Goal: Check status: Check status

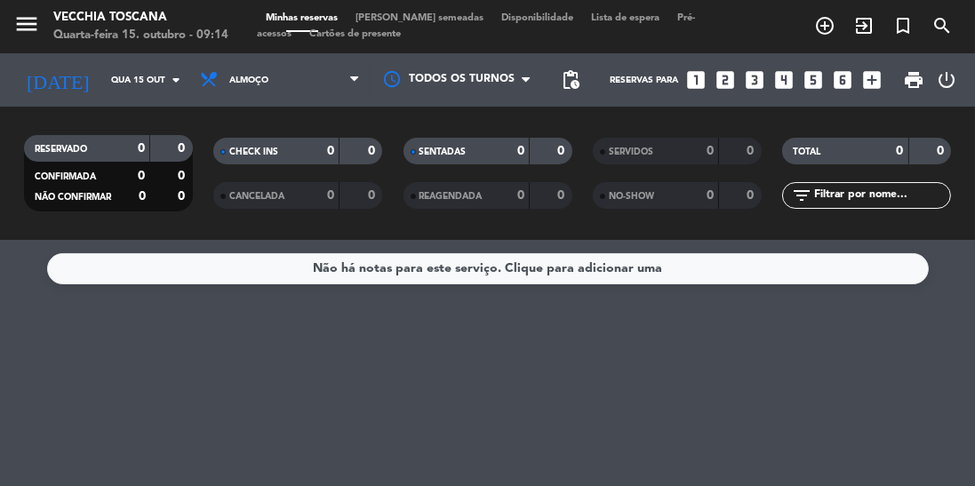
click at [169, 78] on icon "arrow_drop_down" at bounding box center [175, 79] width 21 height 21
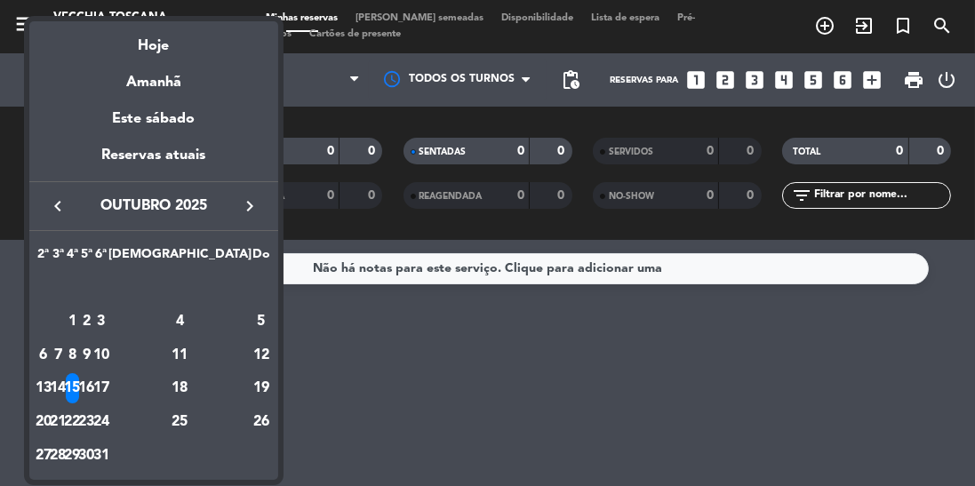
click at [137, 485] on div at bounding box center [487, 243] width 975 height 486
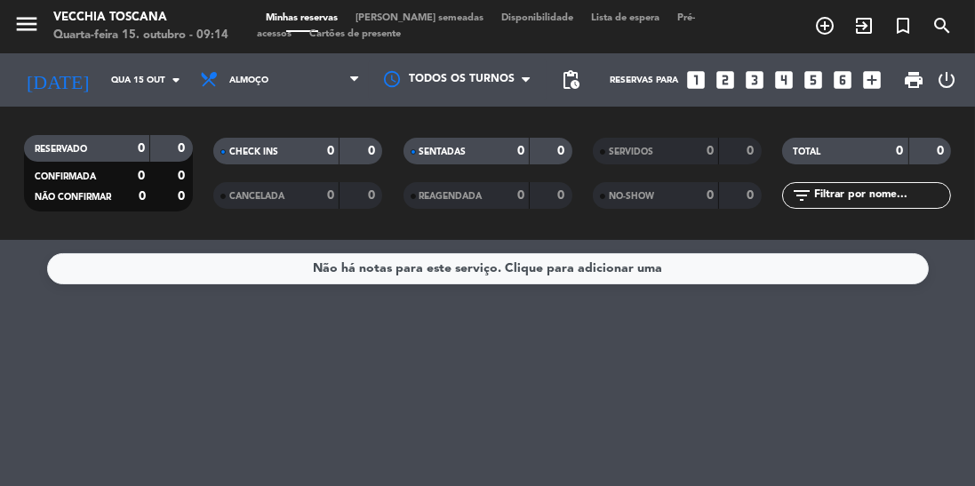
click at [163, 78] on input "Qua 15 out" at bounding box center [167, 81] width 131 height 28
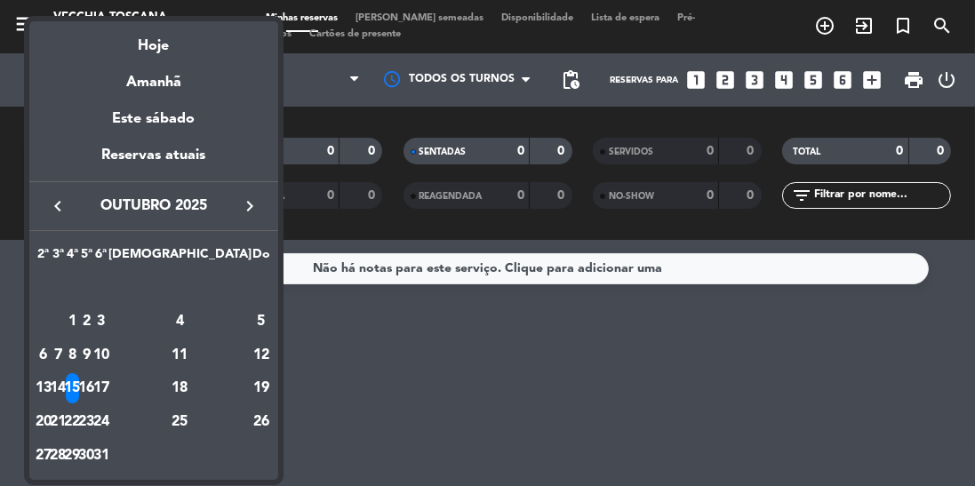
click at [387, 457] on div at bounding box center [487, 243] width 975 height 486
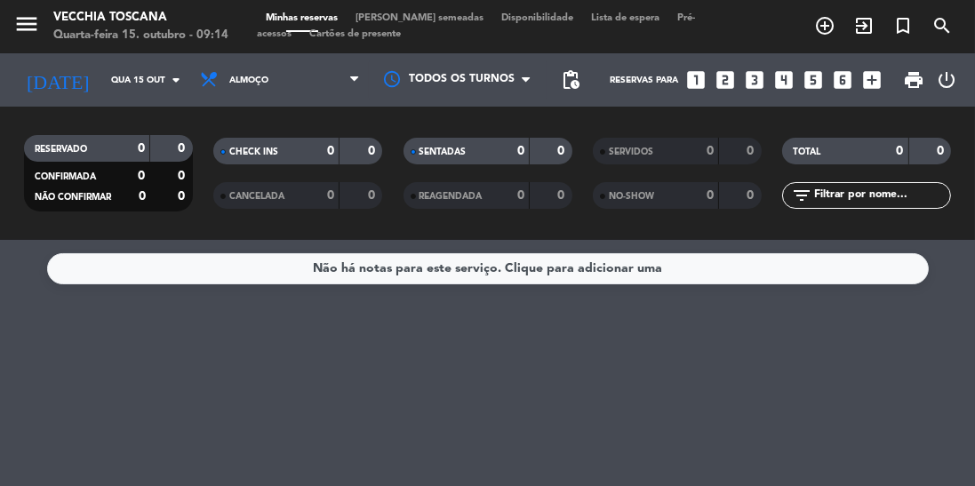
click at [187, 75] on input "Qua 15 out" at bounding box center [167, 81] width 131 height 28
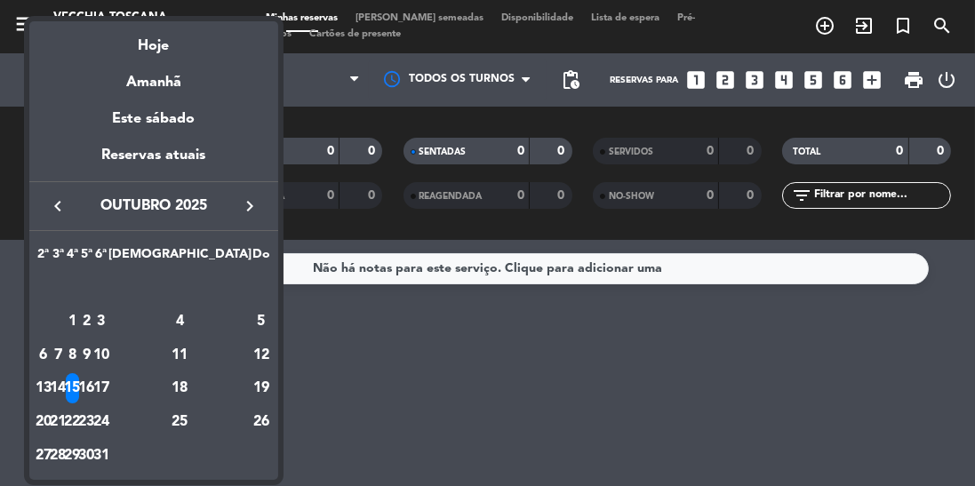
click at [93, 391] on div "16" at bounding box center [86, 388] width 13 height 30
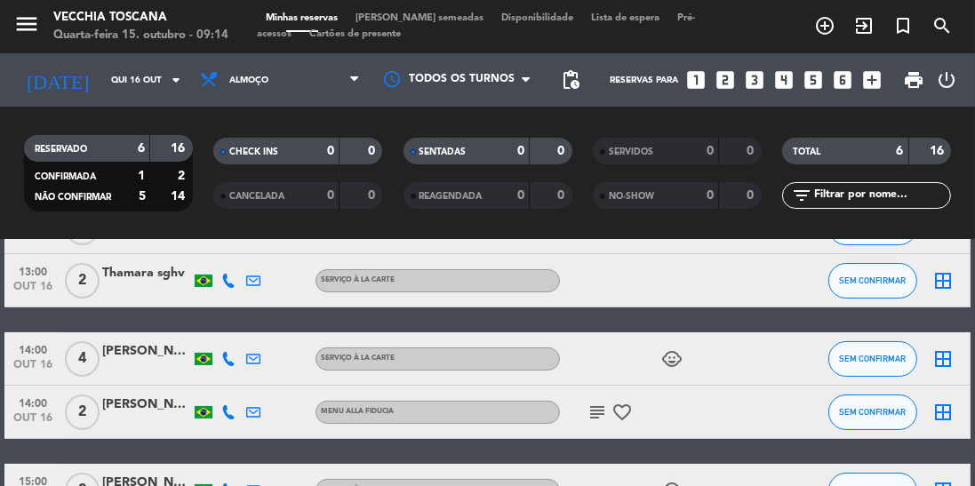
scroll to position [208, 0]
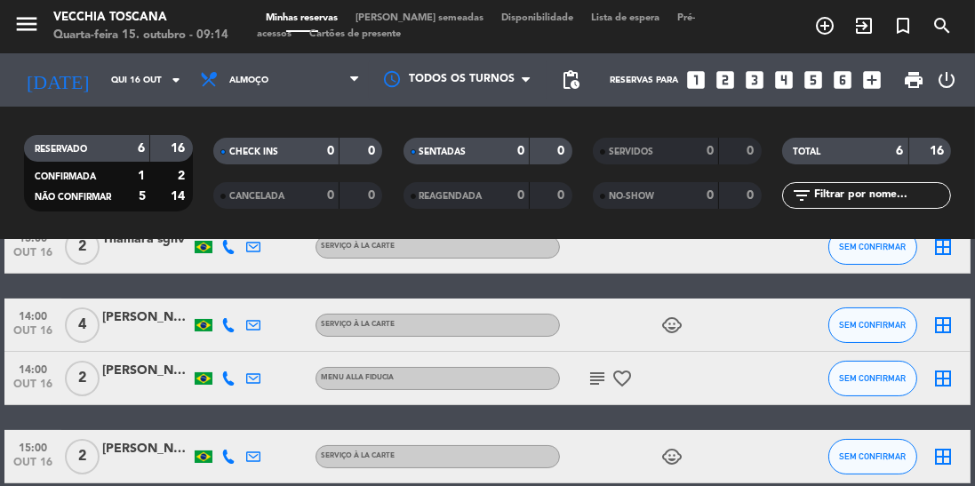
click at [591, 387] on icon "subject" at bounding box center [596, 378] width 21 height 21
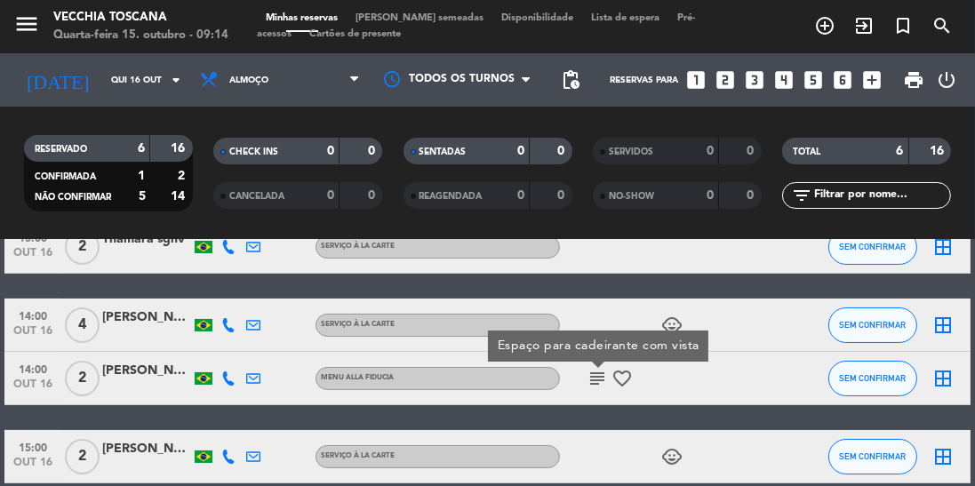
click at [603, 485] on div "Não há notas para este serviço. Clique para adicionar uma 13:00 [DATE] 2 [PERSO…" at bounding box center [487, 363] width 975 height 246
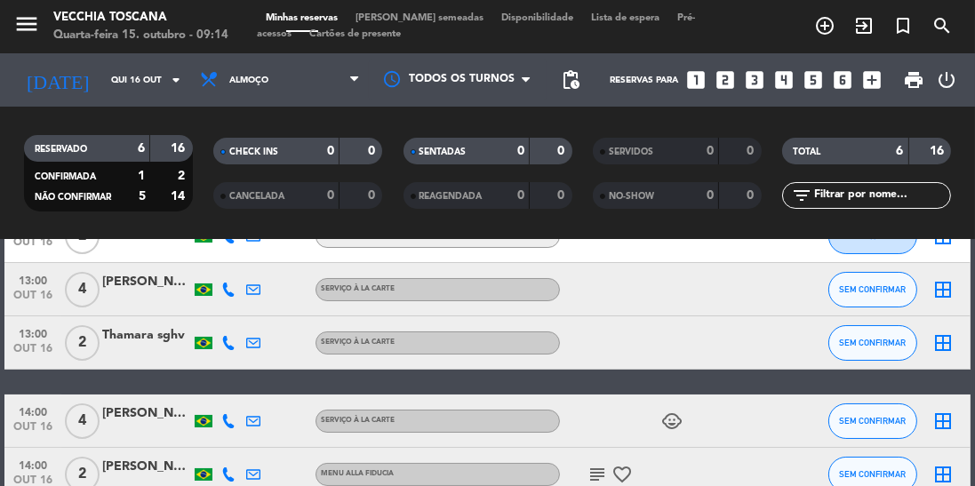
scroll to position [0, 0]
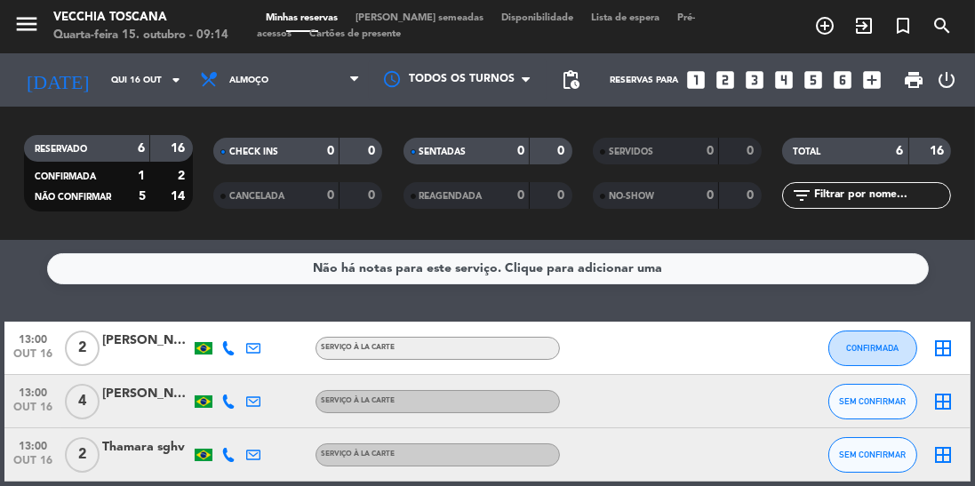
click at [169, 75] on icon "arrow_drop_down" at bounding box center [175, 79] width 21 height 21
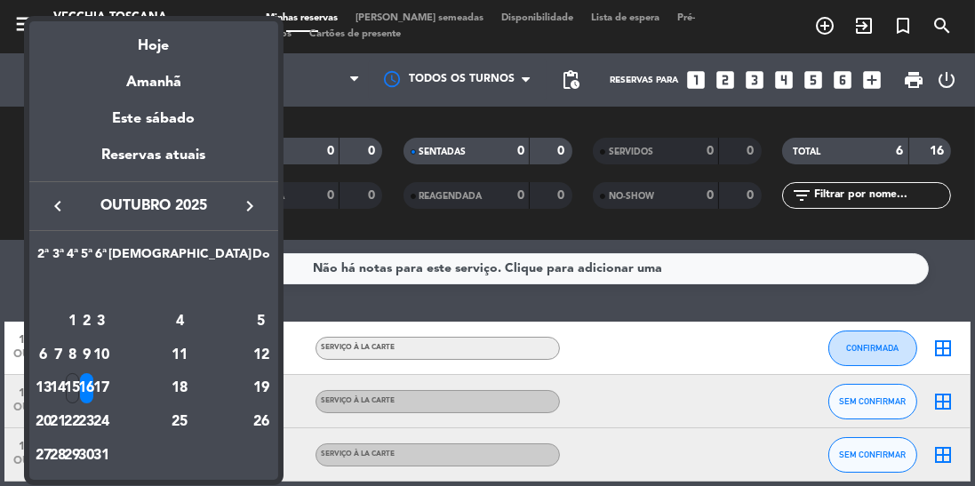
click at [108, 389] on div "17" at bounding box center [100, 388] width 13 height 30
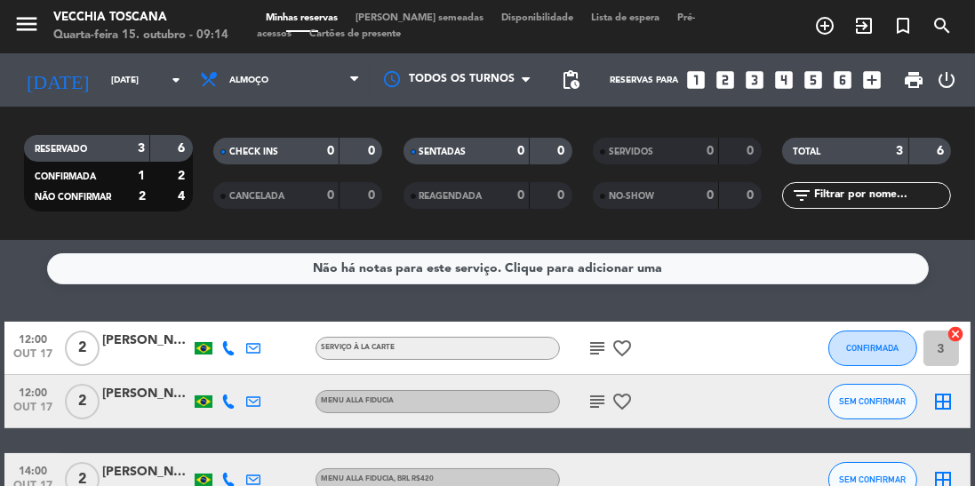
click at [176, 92] on input "[DATE]" at bounding box center [167, 81] width 131 height 28
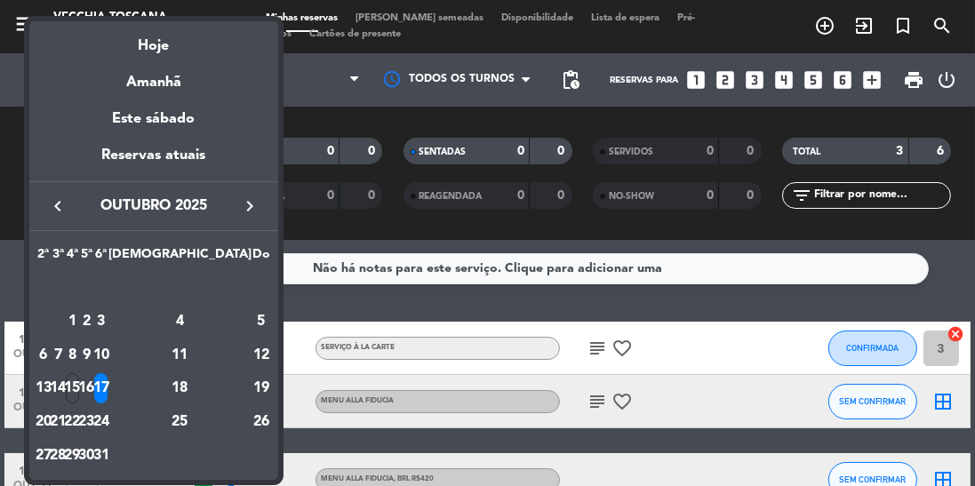
click at [222, 383] on div "18" at bounding box center [180, 388] width 129 height 30
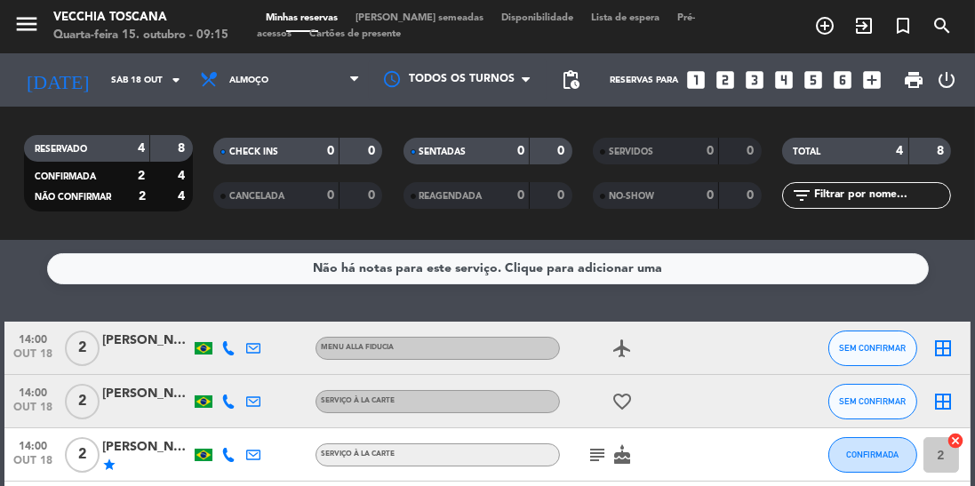
click at [171, 76] on icon "arrow_drop_down" at bounding box center [175, 79] width 21 height 21
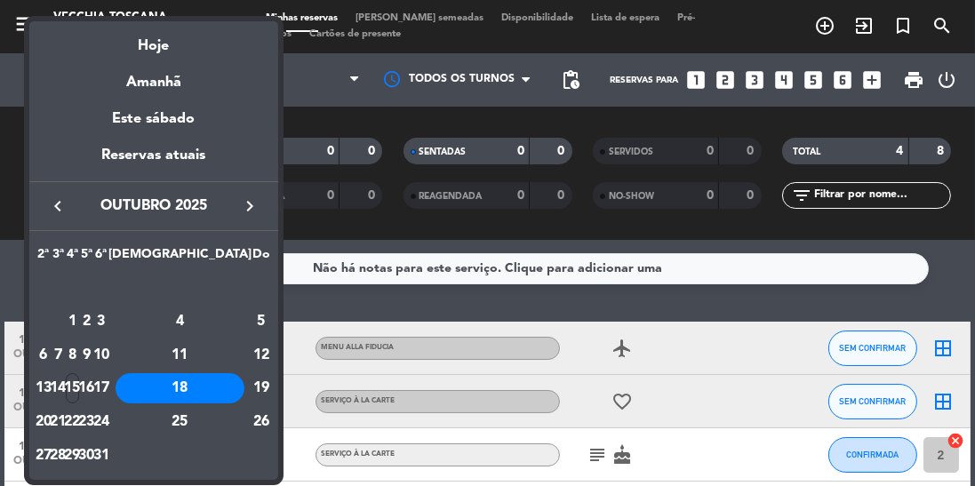
click at [594, 450] on div at bounding box center [487, 243] width 975 height 486
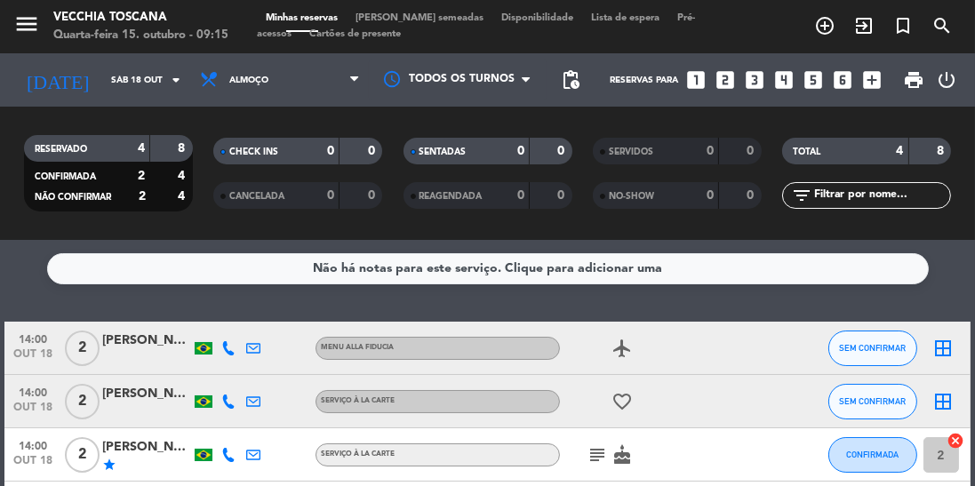
click at [604, 457] on icon "subject" at bounding box center [596, 454] width 21 height 21
click at [627, 485] on div "Não há notas para este serviço. Clique para adicionar uma 14:00 [DATE] 2 [PERSO…" at bounding box center [487, 363] width 975 height 246
click at [165, 79] on icon "arrow_drop_down" at bounding box center [175, 79] width 21 height 21
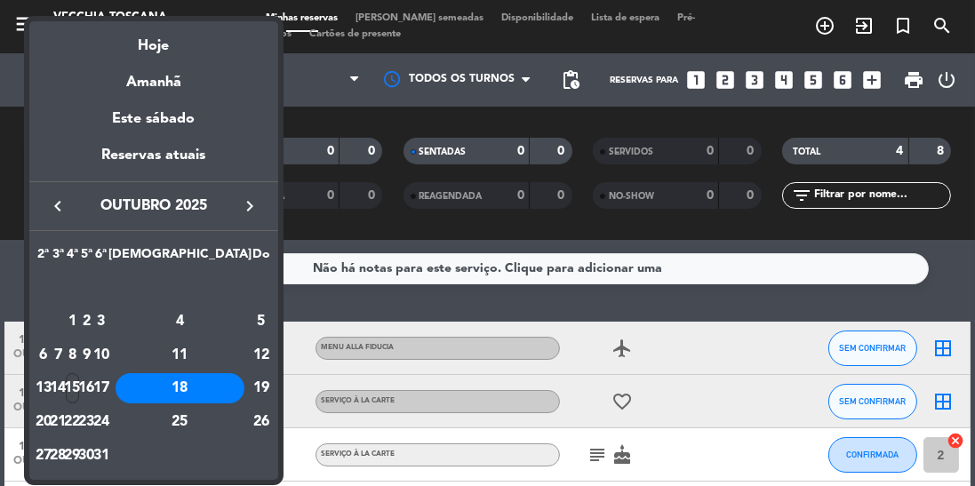
click at [256, 387] on div "19" at bounding box center [261, 388] width 18 height 30
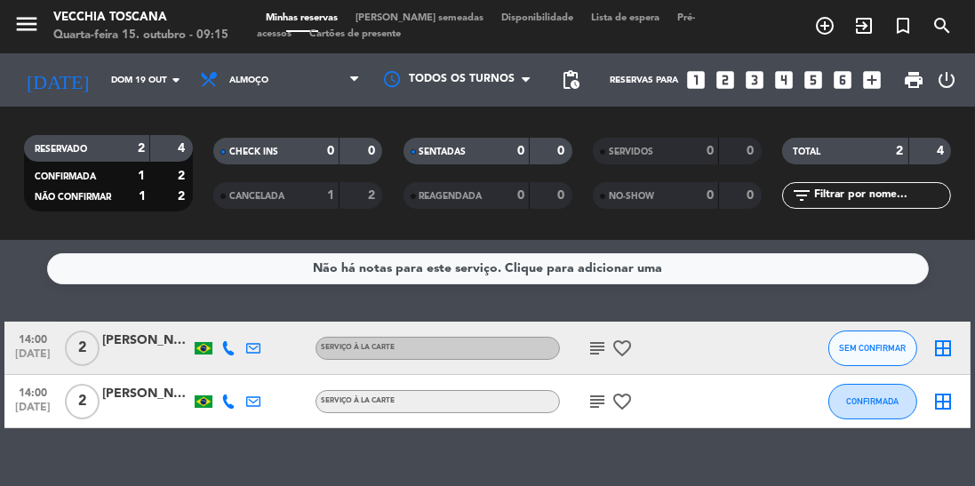
click at [172, 86] on icon "arrow_drop_down" at bounding box center [175, 79] width 21 height 21
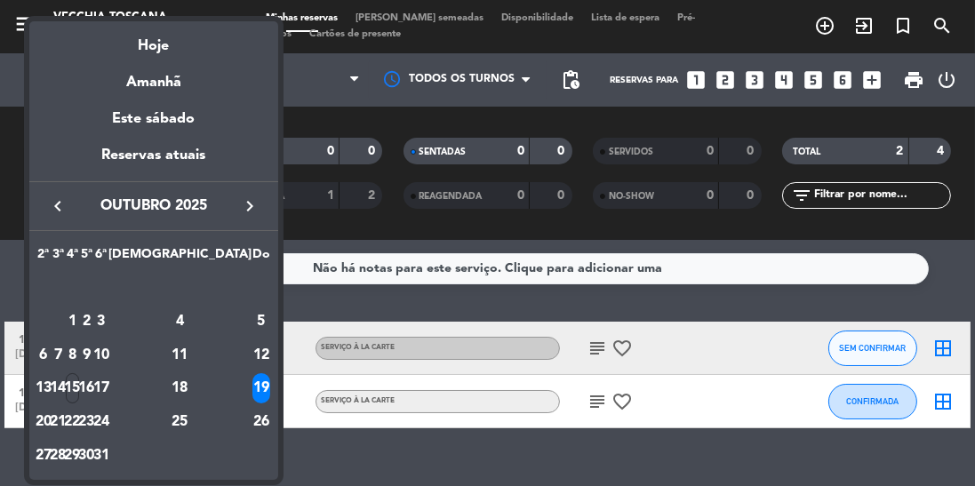
click at [51, 421] on div "20" at bounding box center [43, 422] width 13 height 30
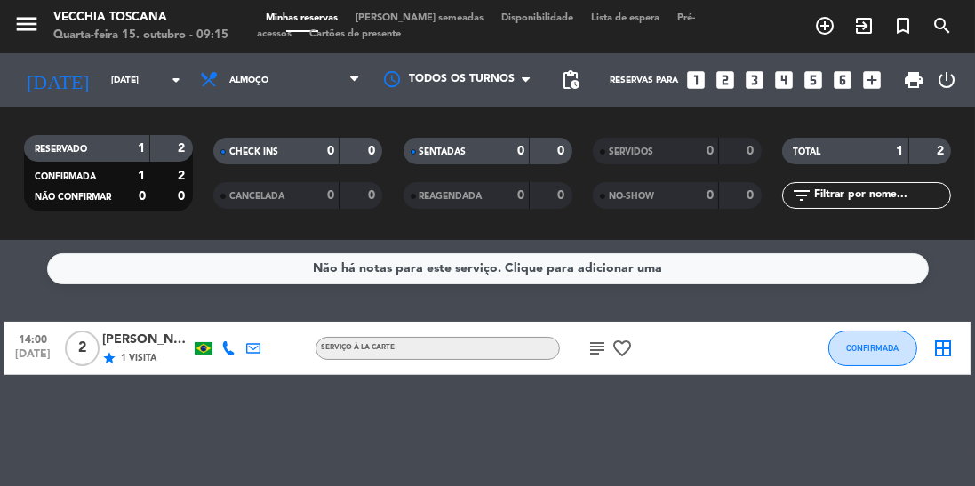
click at [171, 92] on input "[DATE]" at bounding box center [167, 81] width 131 height 28
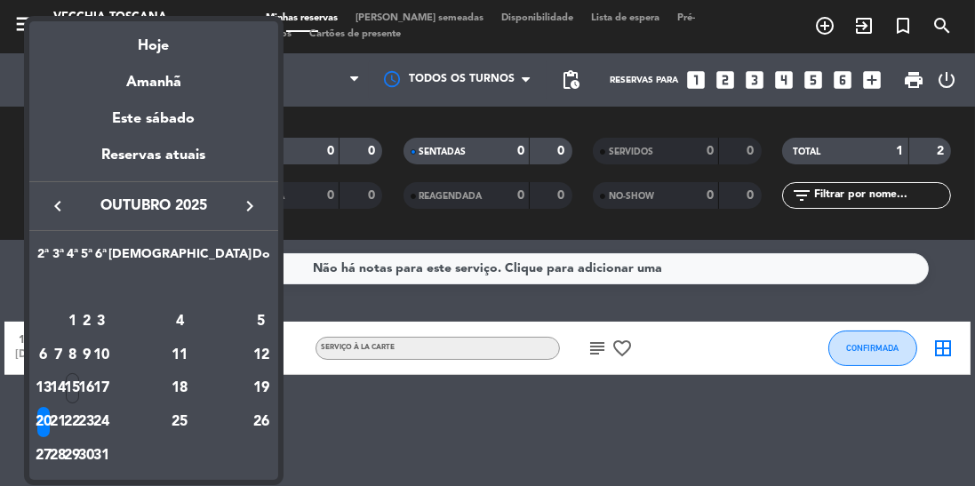
click at [65, 422] on div "21" at bounding box center [58, 422] width 13 height 30
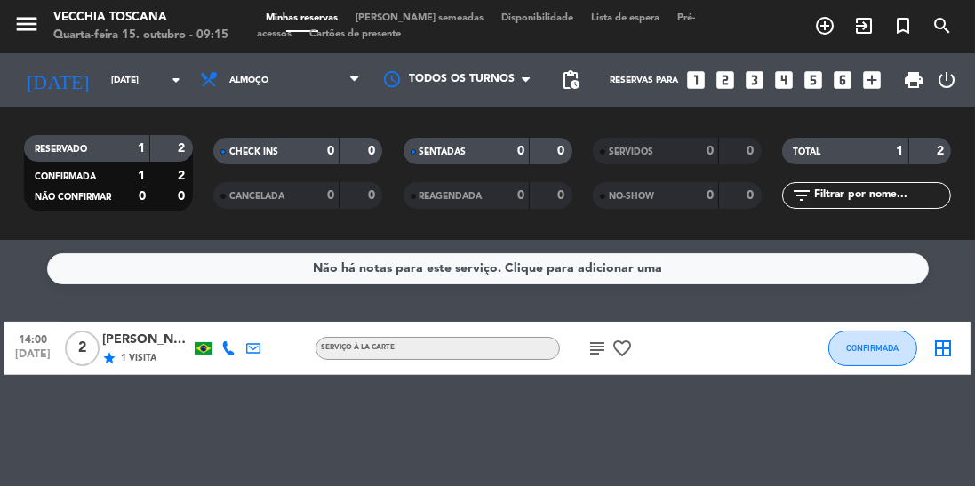
type input "[DATE]"
